Goal: Information Seeking & Learning: Learn about a topic

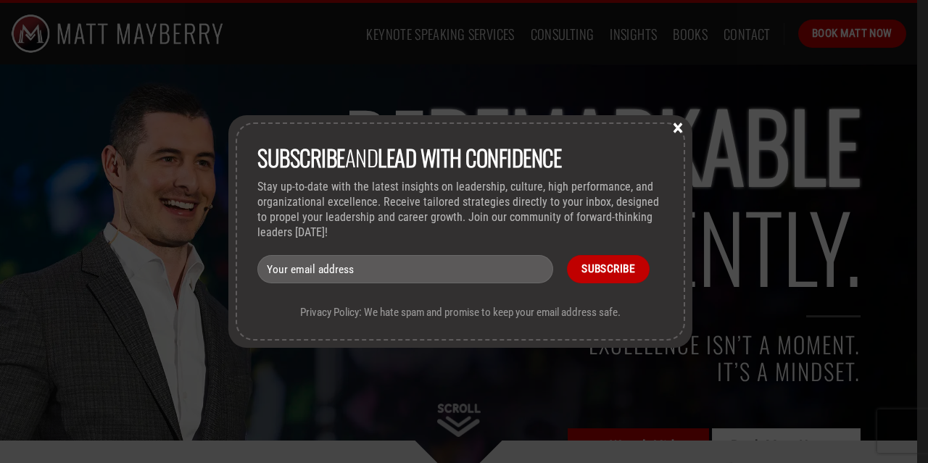
click at [441, 275] on input "email" at bounding box center [405, 269] width 296 height 28
click at [620, 267] on input "Subscribe" at bounding box center [608, 269] width 82 height 28
click at [606, 267] on input "Subscribe" at bounding box center [608, 269] width 82 height 28
click at [617, 266] on input "Subscribe" at bounding box center [608, 269] width 82 height 28
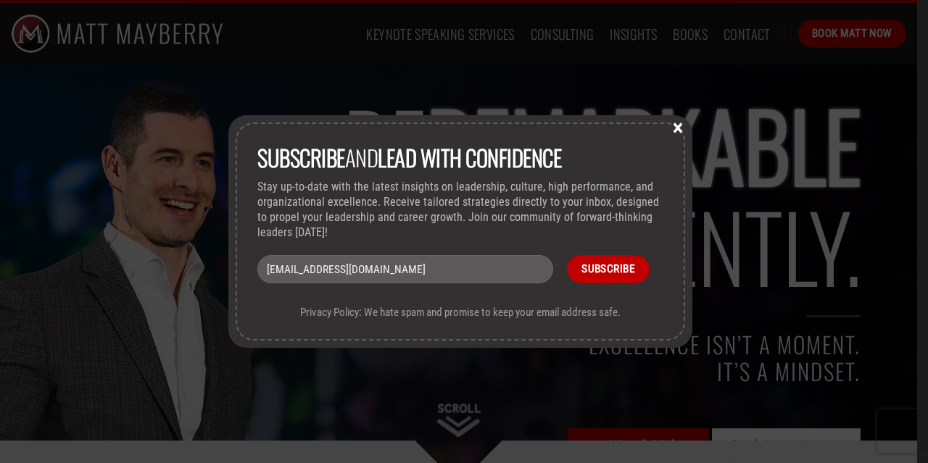
click at [475, 267] on input "mikehousey@sgws.com" at bounding box center [405, 269] width 296 height 28
click at [610, 272] on input "Subscribe" at bounding box center [608, 269] width 82 height 28
click at [417, 272] on input "mikehousey@sgws.com" at bounding box center [405, 269] width 296 height 28
drag, startPoint x: 417, startPoint y: 272, endPoint x: 96, endPoint y: 238, distance: 323.5
click at [96, 238] on div "Subscribe and lead with Confidence Stay up-to-date with the latest insights on …" at bounding box center [464, 231] width 928 height 463
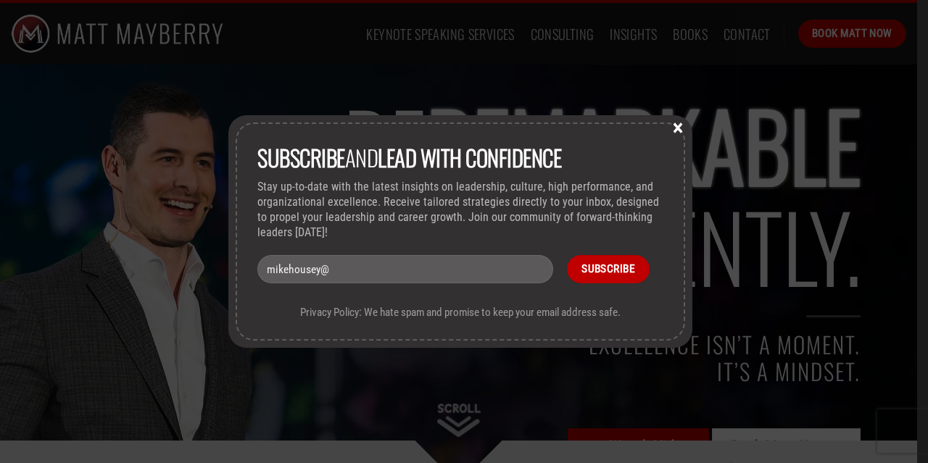
type input "mikehousey@s"
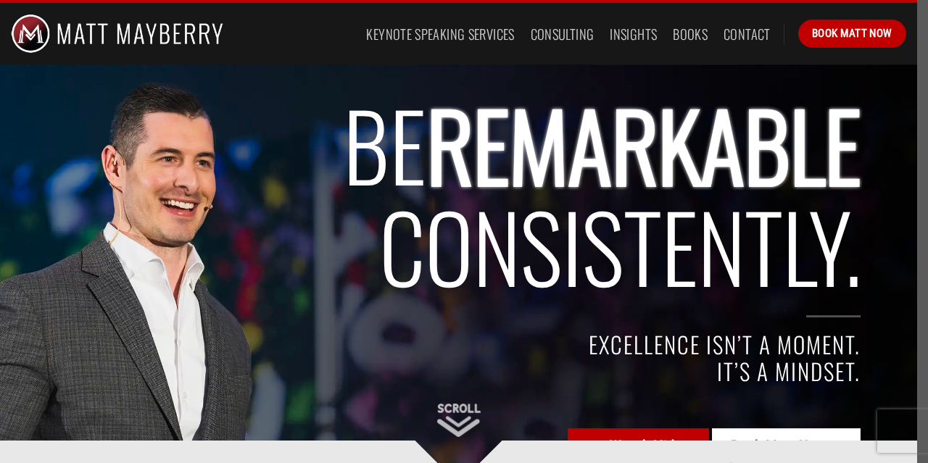
drag, startPoint x: 926, startPoint y: 44, endPoint x: 927, endPoint y: 96, distance: 52.2
click at [680, 151] on span "REMARKABLE" at bounding box center [643, 143] width 434 height 137
click at [518, 224] on span "Consistently." at bounding box center [619, 245] width 481 height 137
drag, startPoint x: 925, startPoint y: 47, endPoint x: 925, endPoint y: 187, distance: 139.9
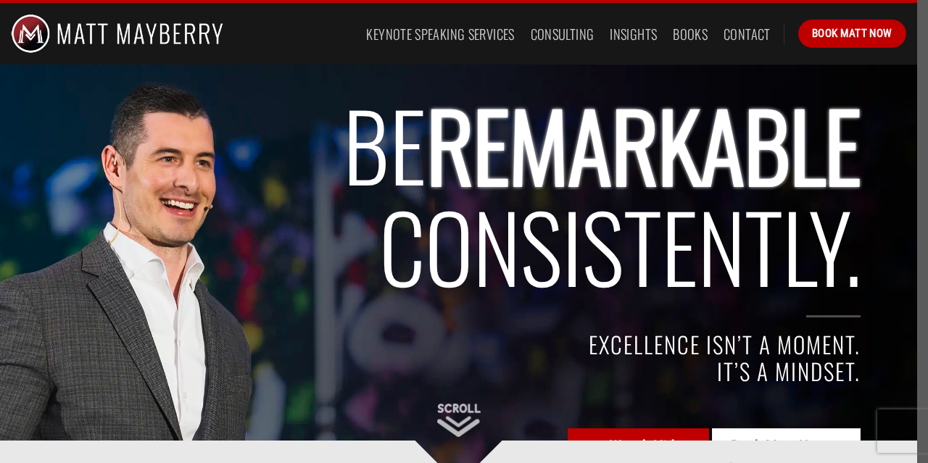
click at [573, 212] on span "Consistently." at bounding box center [619, 245] width 481 height 137
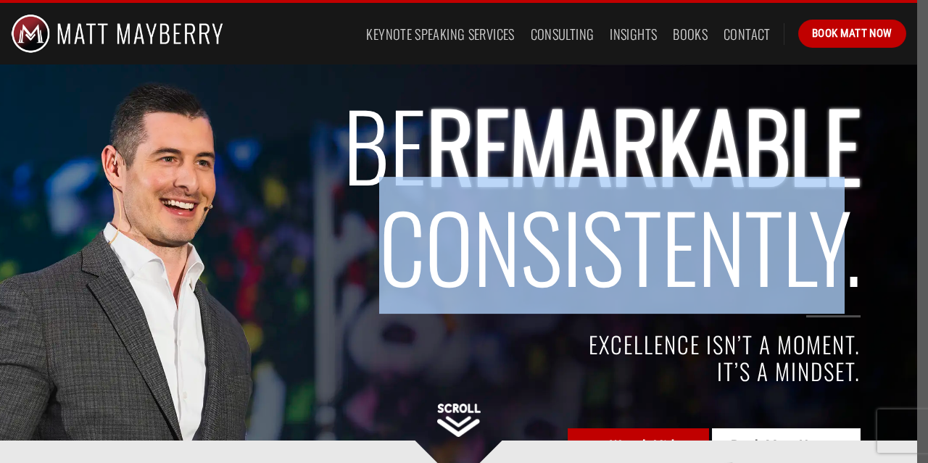
click at [573, 212] on span "Consistently." at bounding box center [619, 245] width 481 height 137
click at [116, 249] on h2 "BE REMARKABLE Consistently." at bounding box center [485, 195] width 750 height 204
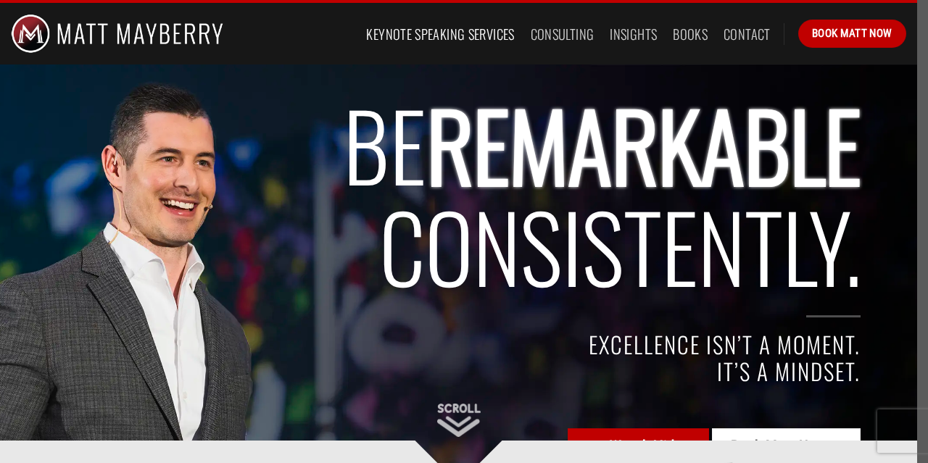
click at [467, 32] on link "Keynote Speaking Services" at bounding box center [440, 34] width 148 height 26
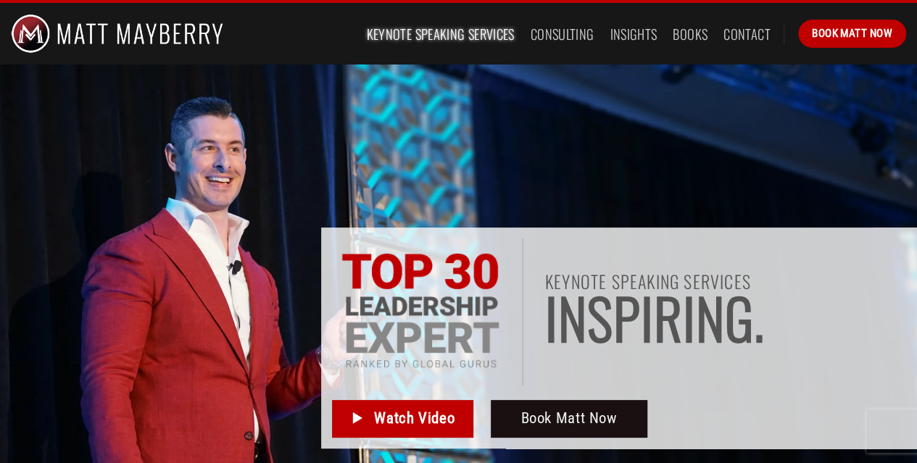
drag, startPoint x: 921, startPoint y: 29, endPoint x: 868, endPoint y: -35, distance: 82.9
click at [574, 30] on link "Consulting" at bounding box center [563, 34] width 64 height 26
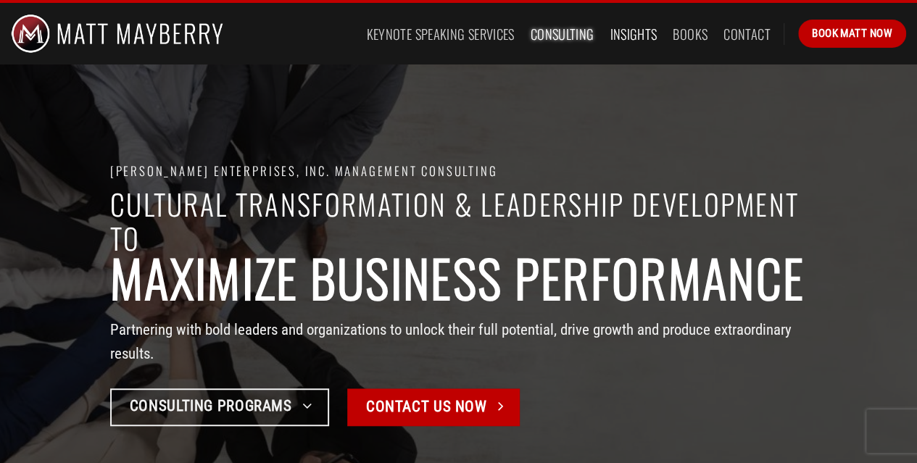
click at [641, 33] on link "Insights" at bounding box center [633, 34] width 47 height 26
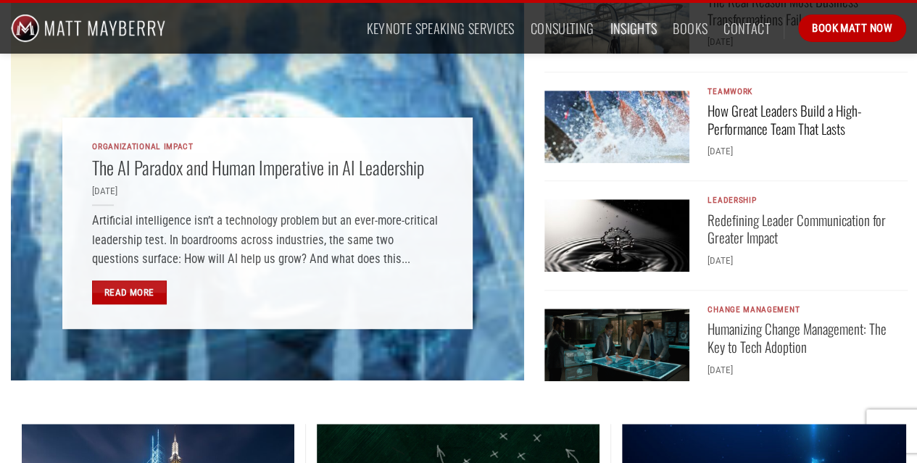
scroll to position [470, 0]
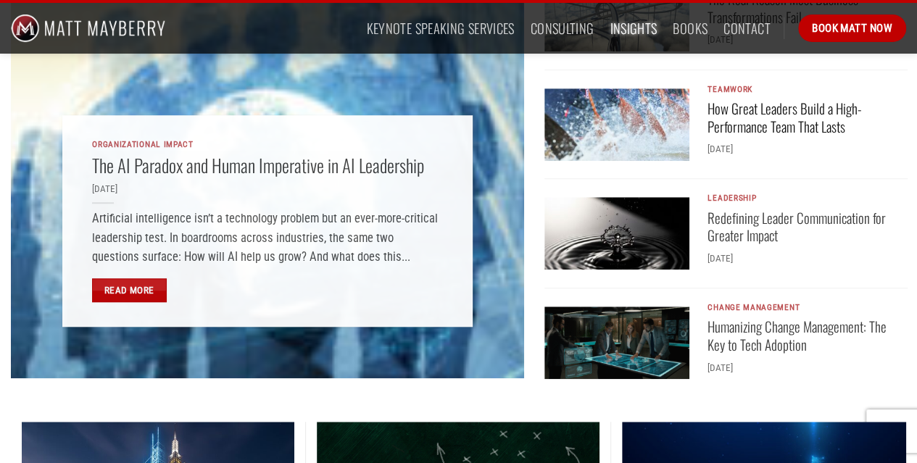
drag, startPoint x: 923, startPoint y: 21, endPoint x: 860, endPoint y: 117, distance: 114.2
click at [745, 227] on link "Redefining Leader Communication for Greater Impact" at bounding box center [798, 227] width 182 height 36
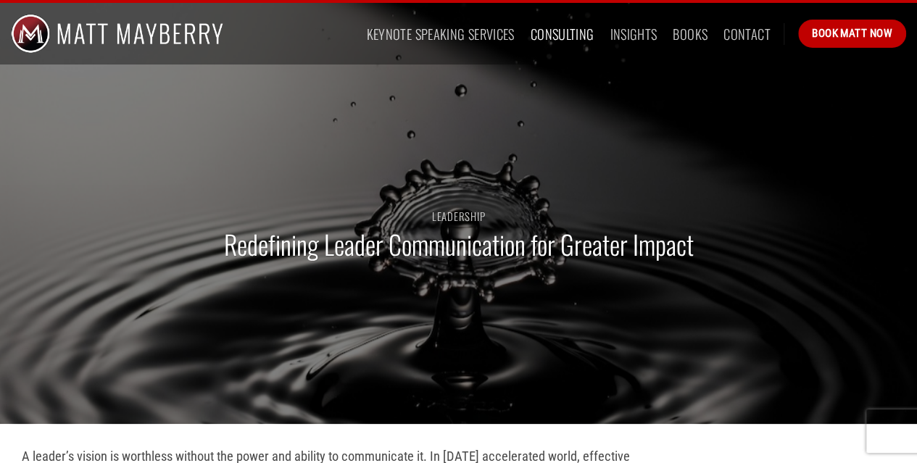
click at [557, 33] on link "Consulting" at bounding box center [563, 34] width 64 height 26
